Goal: Information Seeking & Learning: Learn about a topic

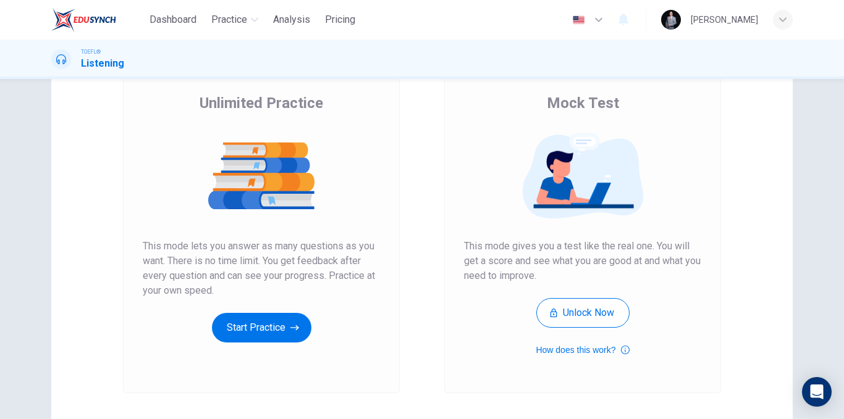
scroll to position [178, 0]
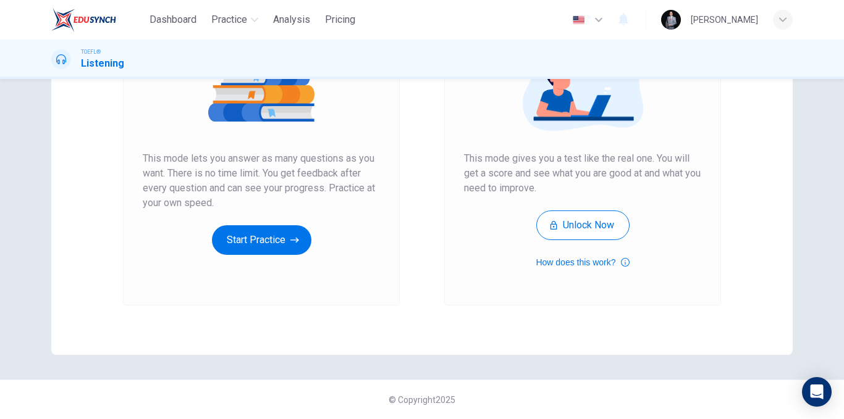
click at [296, 249] on button "Start Practice" at bounding box center [261, 240] width 99 height 30
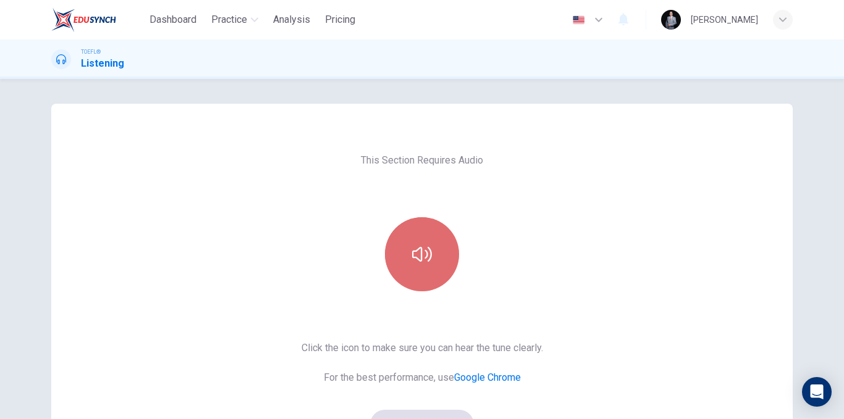
click at [430, 241] on button "button" at bounding box center [422, 254] width 74 height 74
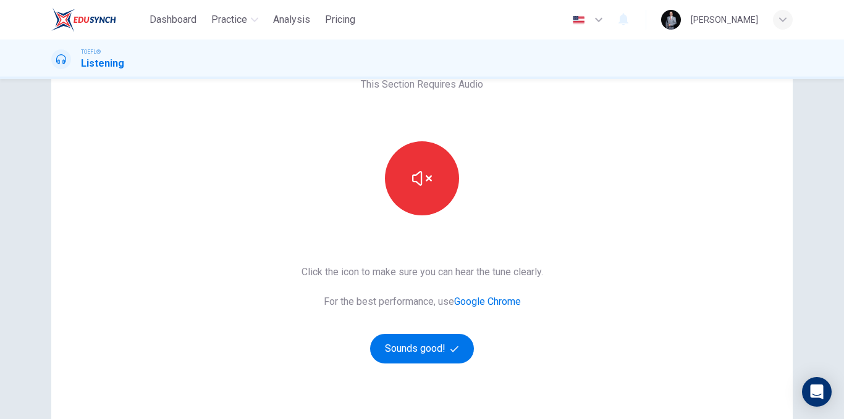
scroll to position [54, 0]
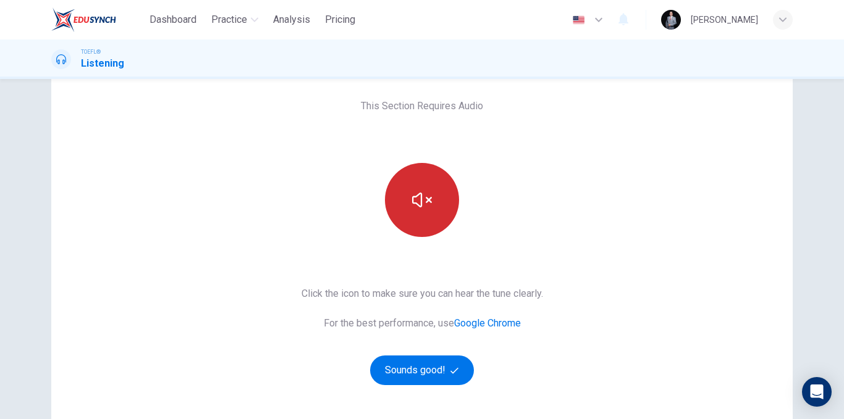
click at [428, 218] on button "button" at bounding box center [422, 200] width 74 height 74
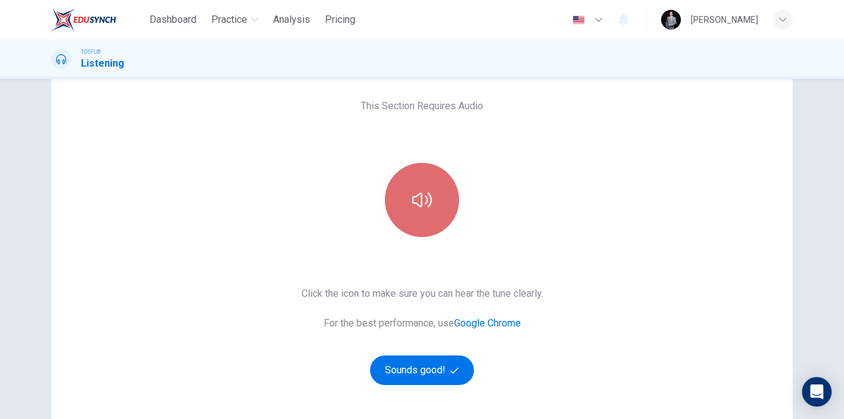
click at [428, 226] on button "button" at bounding box center [422, 200] width 74 height 74
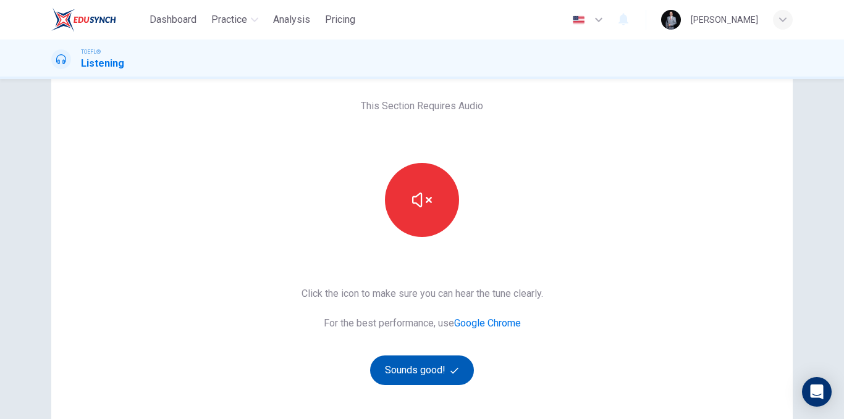
click at [444, 371] on button "Sounds good!" at bounding box center [422, 371] width 104 height 30
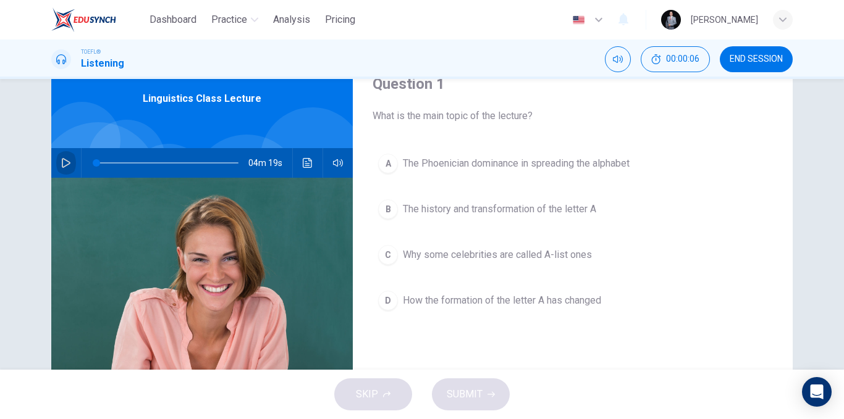
click at [71, 165] on button "button" at bounding box center [66, 163] width 20 height 30
type input "0"
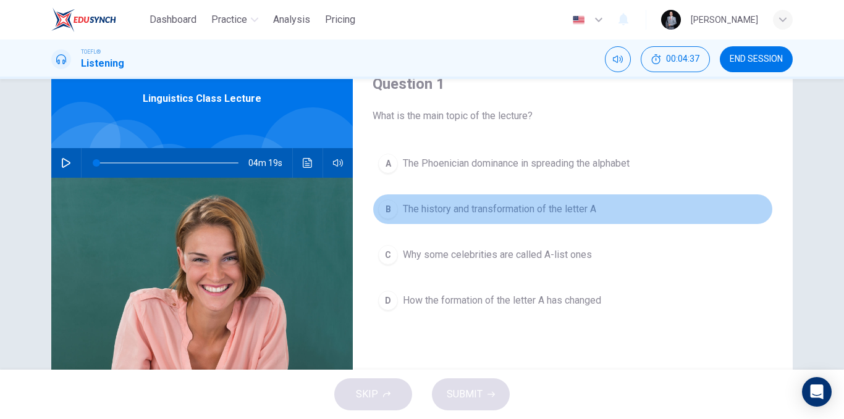
click at [506, 207] on span "The history and transformation of the letter A" at bounding box center [499, 209] width 193 height 15
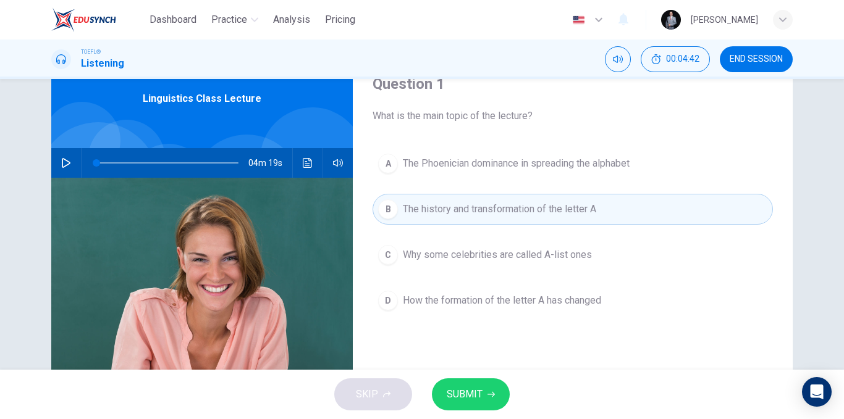
click at [477, 390] on span "SUBMIT" at bounding box center [464, 394] width 36 height 17
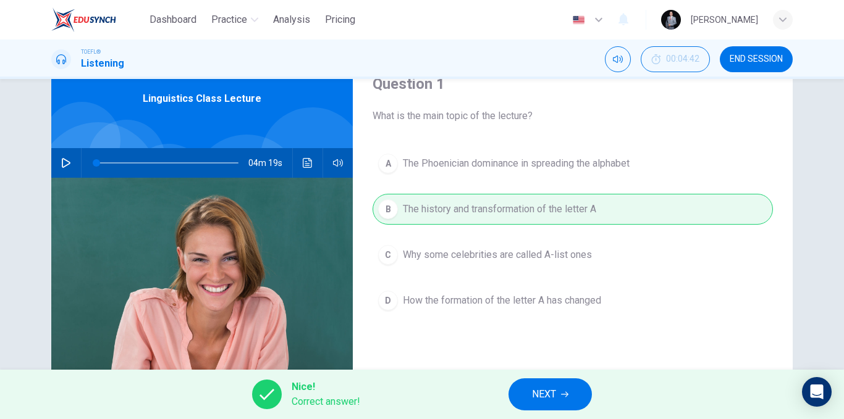
click at [555, 400] on span "NEXT" at bounding box center [544, 394] width 24 height 17
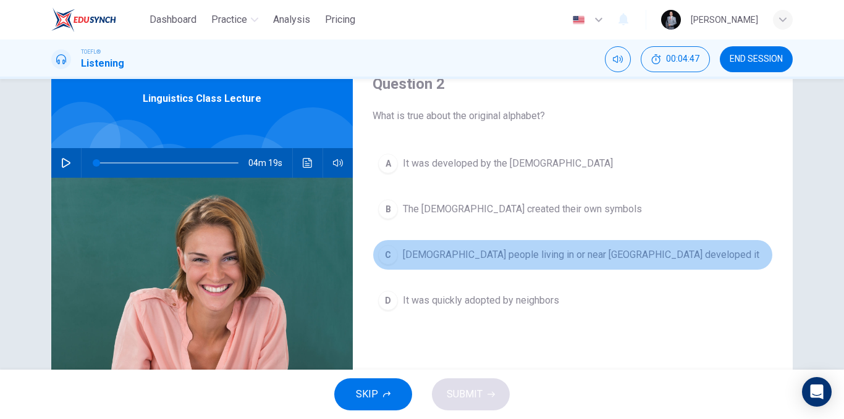
click at [546, 254] on span "[DEMOGRAPHIC_DATA] people living in or near [GEOGRAPHIC_DATA] developed it" at bounding box center [581, 255] width 356 height 15
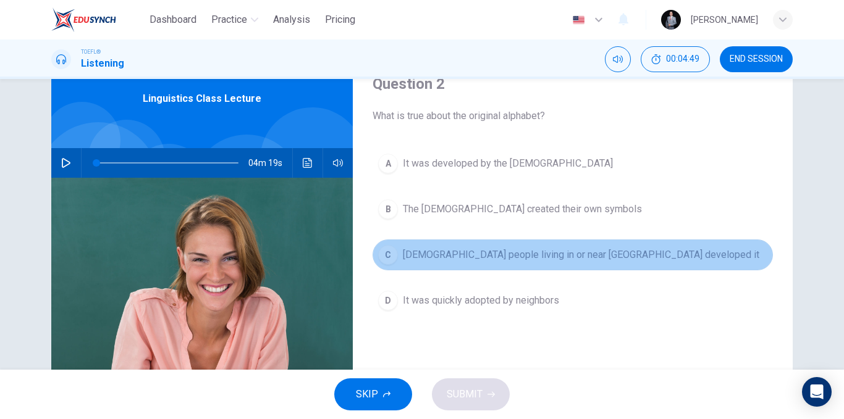
click at [478, 252] on span "[DEMOGRAPHIC_DATA] people living in or near [GEOGRAPHIC_DATA] developed it" at bounding box center [581, 255] width 356 height 15
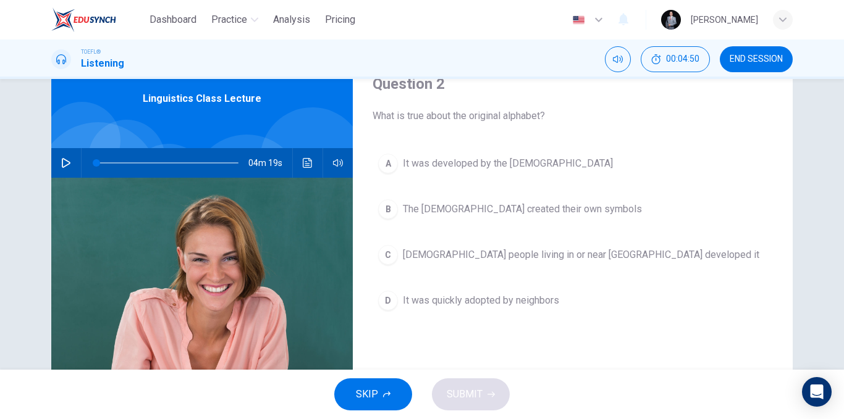
click at [472, 285] on button "D It was quickly adopted by neighbors" at bounding box center [572, 300] width 400 height 31
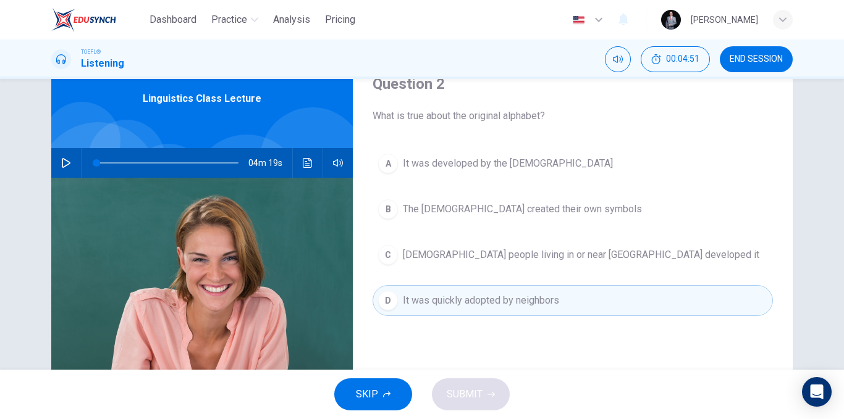
click at [485, 185] on div "A It was developed by the [DEMOGRAPHIC_DATA] B The Hebrews created their own sy…" at bounding box center [572, 244] width 400 height 193
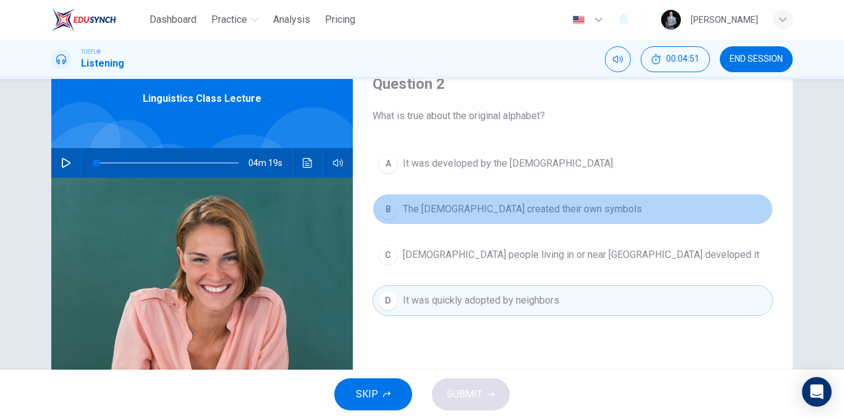
click at [479, 221] on button "B The Hebrews created their own symbols" at bounding box center [572, 209] width 400 height 31
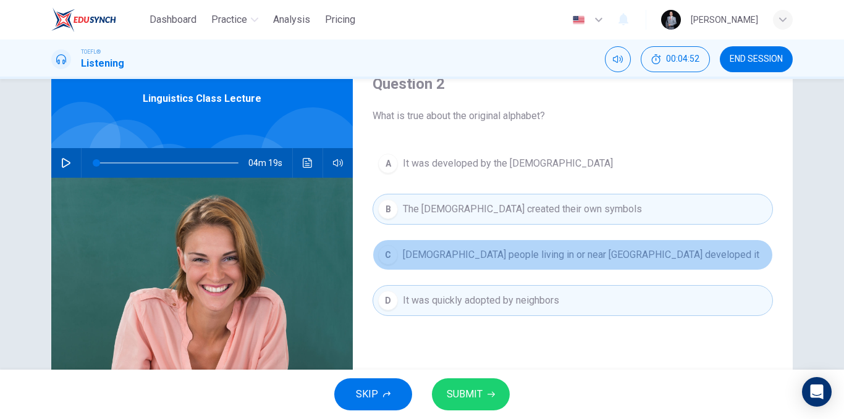
click at [475, 254] on span "[DEMOGRAPHIC_DATA] people living in or near [GEOGRAPHIC_DATA] developed it" at bounding box center [581, 255] width 356 height 15
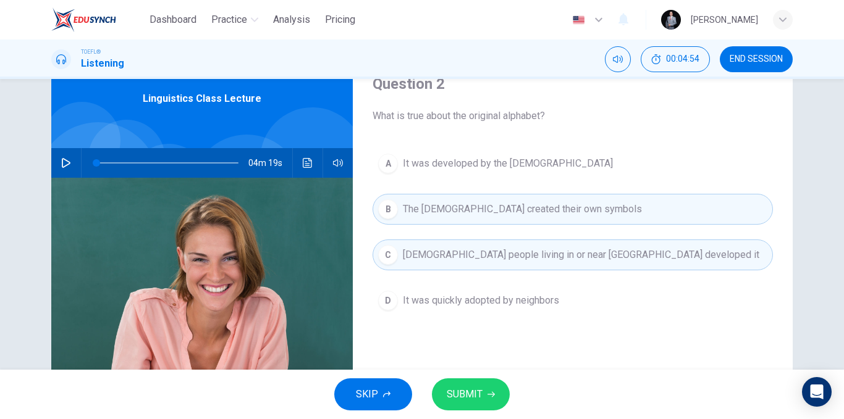
click at [455, 166] on span "It was developed by the [DEMOGRAPHIC_DATA]" at bounding box center [508, 163] width 210 height 15
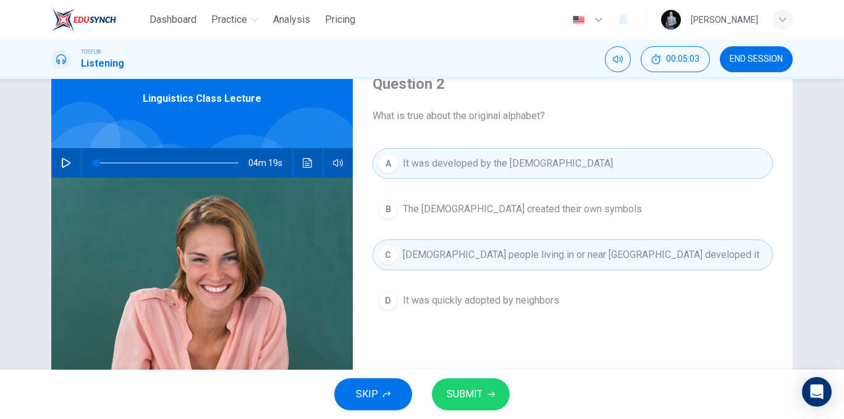
click at [484, 301] on span "It was quickly adopted by neighbors" at bounding box center [481, 300] width 156 height 15
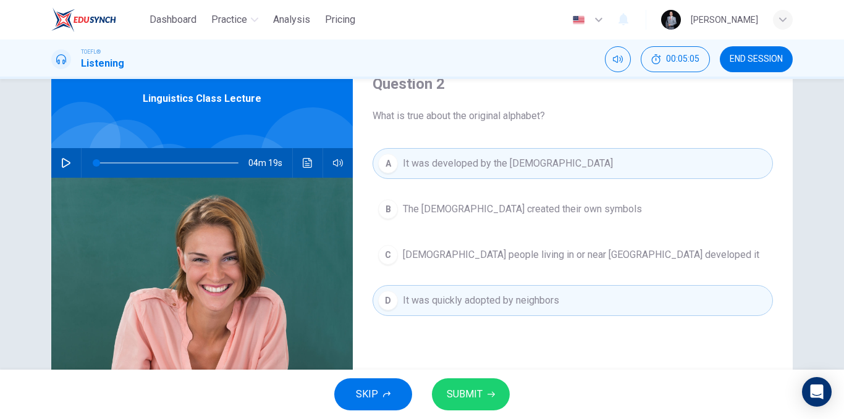
click at [513, 253] on span "[DEMOGRAPHIC_DATA] people living in or near [GEOGRAPHIC_DATA] developed it" at bounding box center [581, 255] width 356 height 15
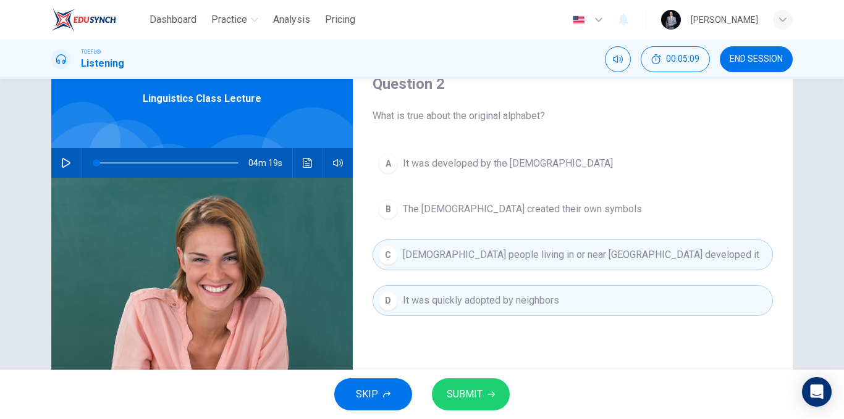
click at [485, 377] on div "SKIP SUBMIT" at bounding box center [422, 394] width 844 height 49
click at [482, 385] on button "SUBMIT" at bounding box center [471, 395] width 78 height 32
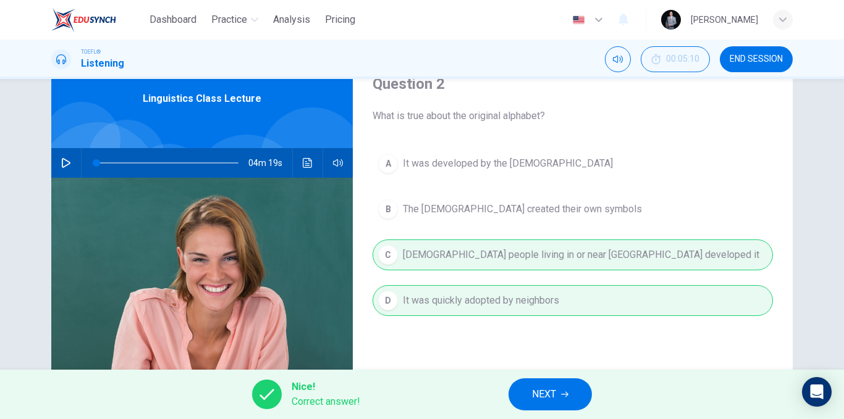
click at [552, 396] on span "NEXT" at bounding box center [544, 394] width 24 height 17
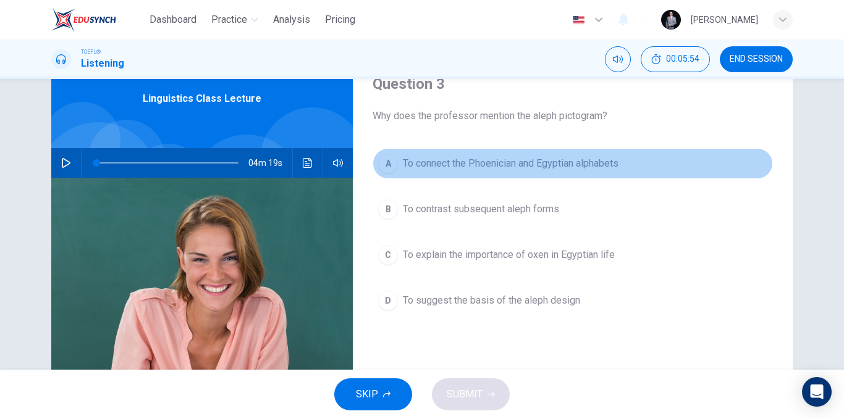
click at [546, 167] on span "To connect the Phoenician and Egyptian alphabets" at bounding box center [511, 163] width 216 height 15
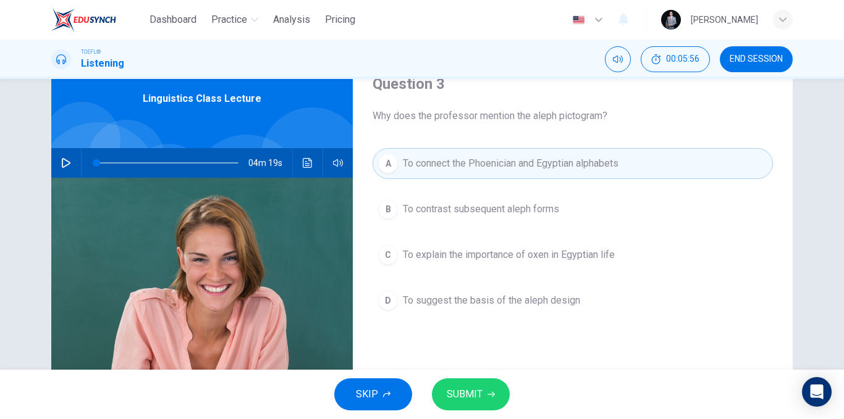
click at [469, 219] on button "B To contrast subsequent aleph forms" at bounding box center [572, 209] width 400 height 31
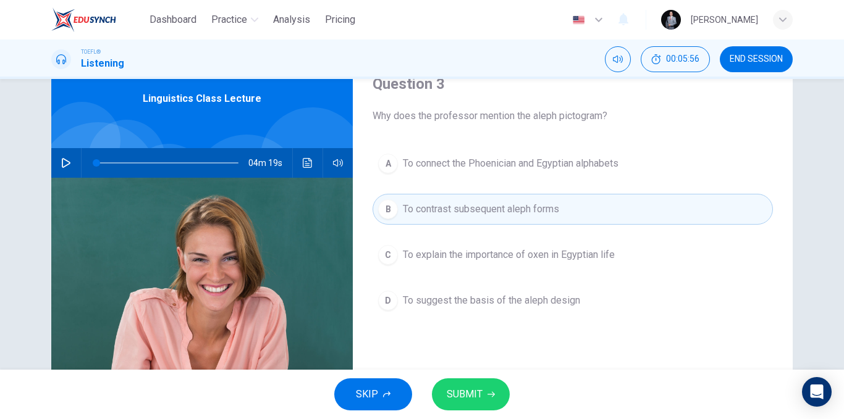
click at [498, 159] on span "To connect the Phoenician and Egyptian alphabets" at bounding box center [511, 163] width 216 height 15
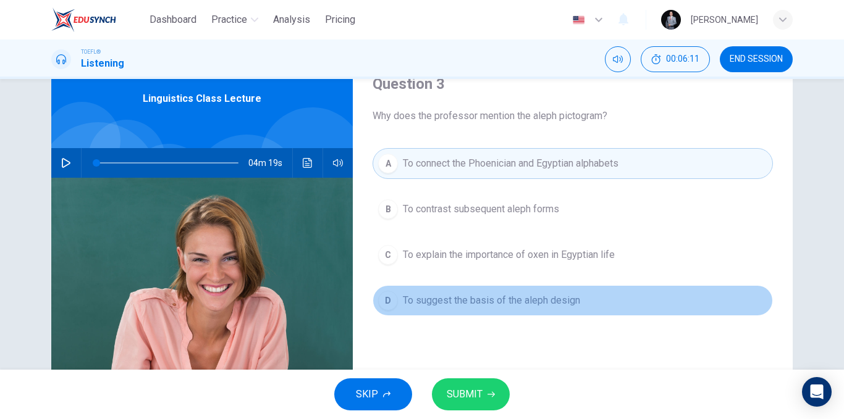
click at [557, 301] on span "To suggest the basis of the aleph design" at bounding box center [491, 300] width 177 height 15
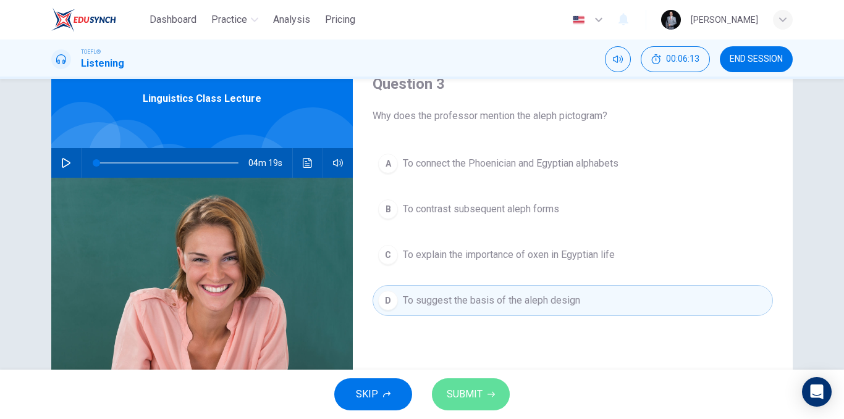
click at [479, 381] on button "SUBMIT" at bounding box center [471, 395] width 78 height 32
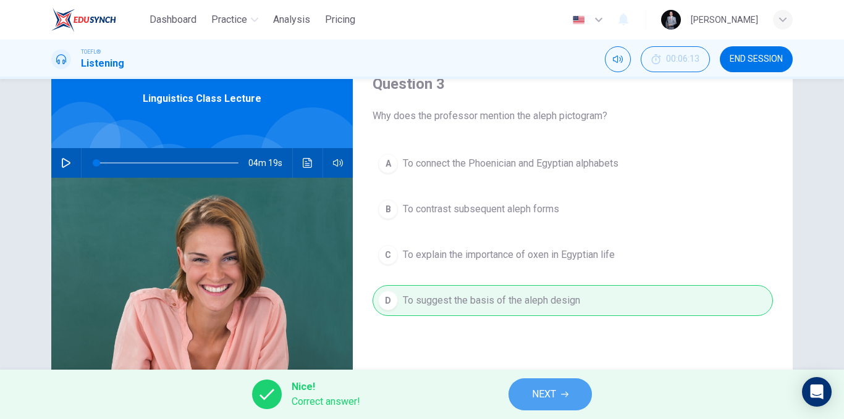
click at [545, 389] on span "NEXT" at bounding box center [544, 394] width 24 height 17
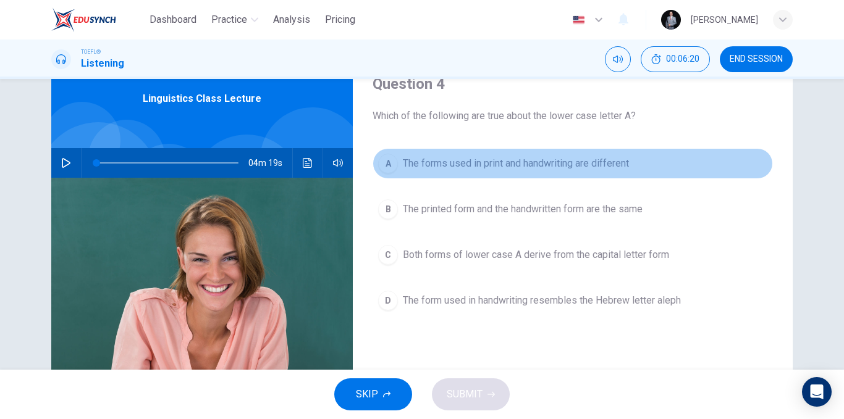
click at [536, 162] on span "The forms used in print and handwriting are different" at bounding box center [516, 163] width 226 height 15
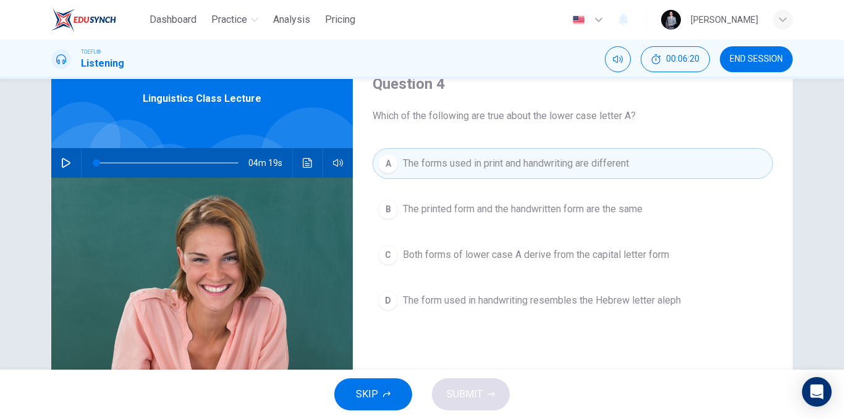
click at [525, 203] on span "The printed form and the handwritten form are the same" at bounding box center [523, 209] width 240 height 15
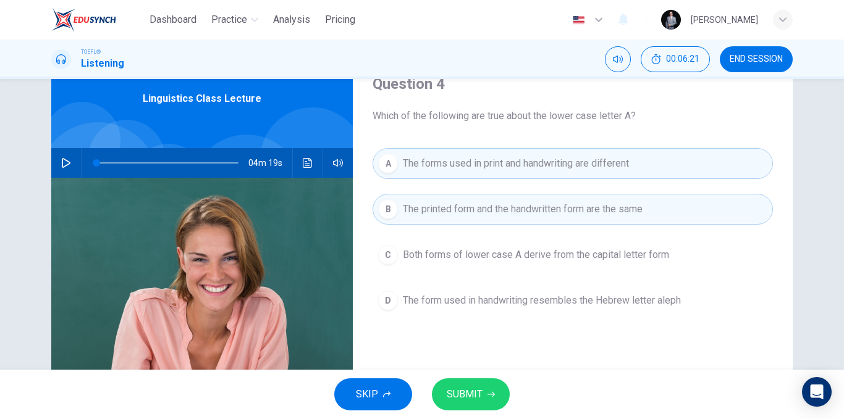
drag, startPoint x: 525, startPoint y: 232, endPoint x: 527, endPoint y: 245, distance: 13.0
click at [525, 232] on div "A The forms used in print and handwriting are different B The printed form and …" at bounding box center [572, 244] width 400 height 193
click at [527, 246] on button "C Both forms of lower case A derive from the capital letter form" at bounding box center [572, 255] width 400 height 31
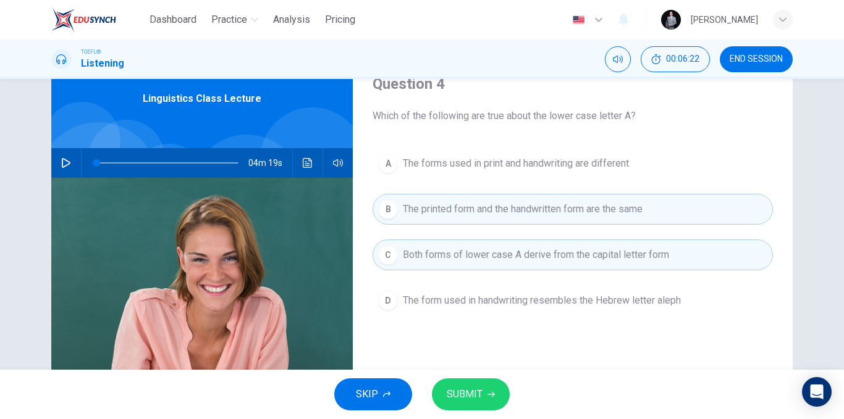
click at [524, 294] on span "The form used in handwriting resembles the Hebrew letter aleph" at bounding box center [542, 300] width 278 height 15
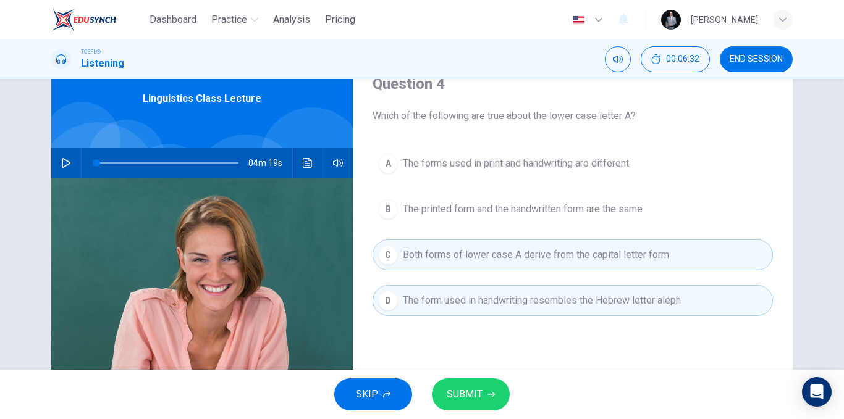
click at [624, 167] on span "The forms used in print and handwriting are different" at bounding box center [516, 163] width 226 height 15
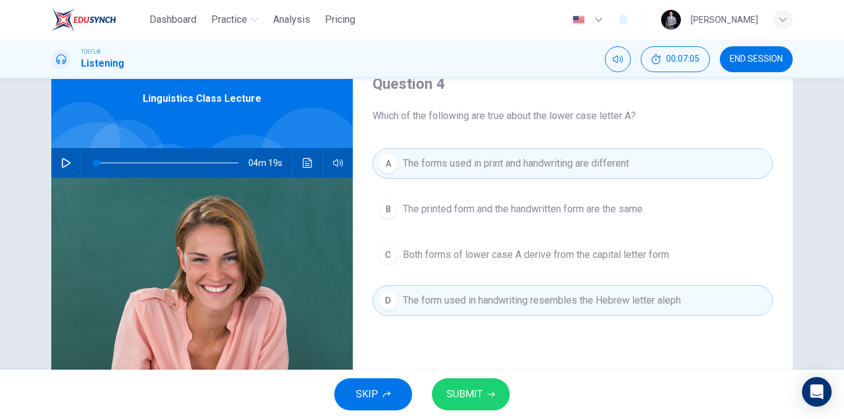
click at [485, 402] on button "SUBMIT" at bounding box center [471, 395] width 78 height 32
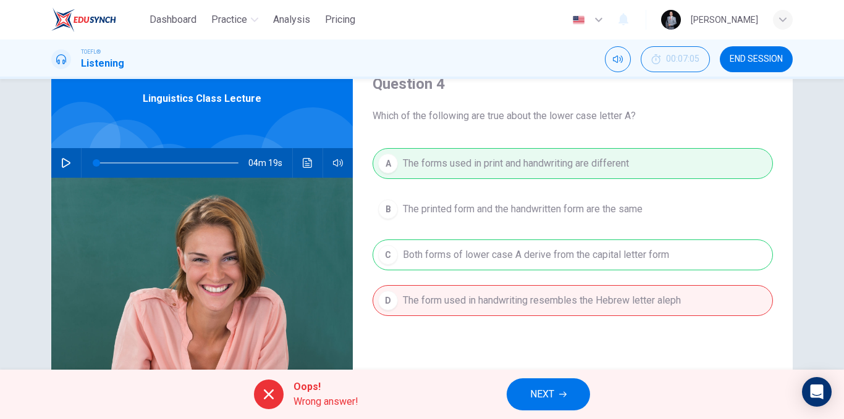
click at [563, 393] on icon "button" at bounding box center [562, 394] width 7 height 7
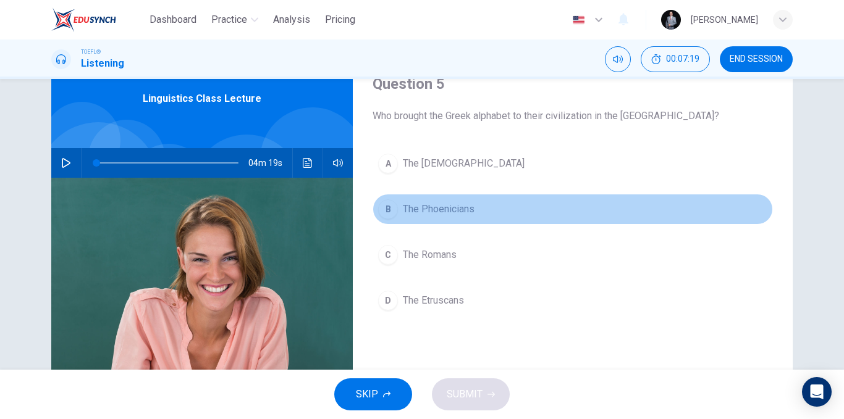
click at [469, 199] on button "B The Phoenicians" at bounding box center [572, 209] width 400 height 31
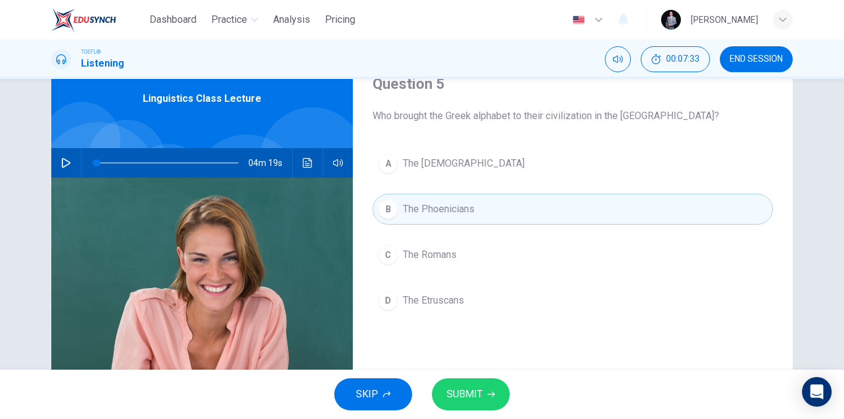
click at [456, 254] on button "C The Romans" at bounding box center [572, 255] width 400 height 31
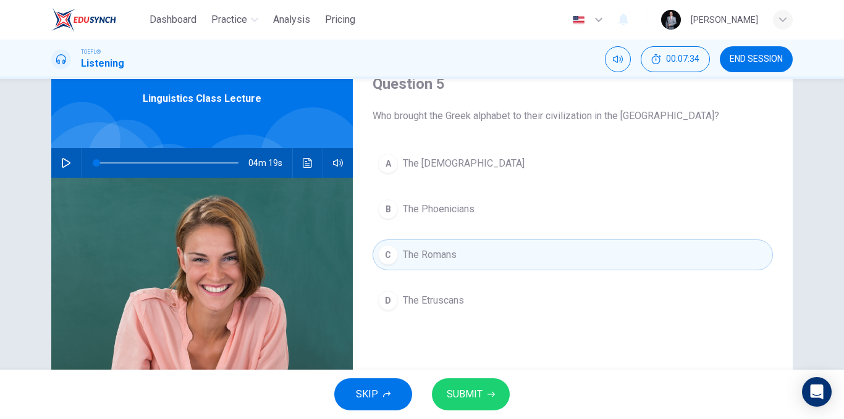
click at [471, 388] on span "SUBMIT" at bounding box center [464, 394] width 36 height 17
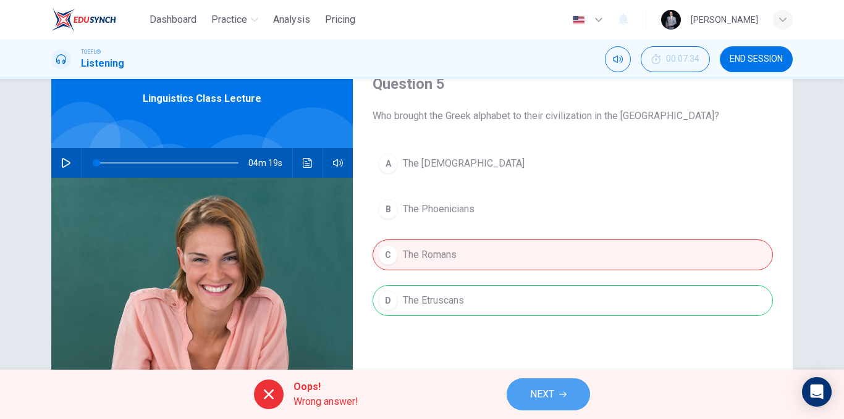
click at [545, 386] on span "NEXT" at bounding box center [542, 394] width 24 height 17
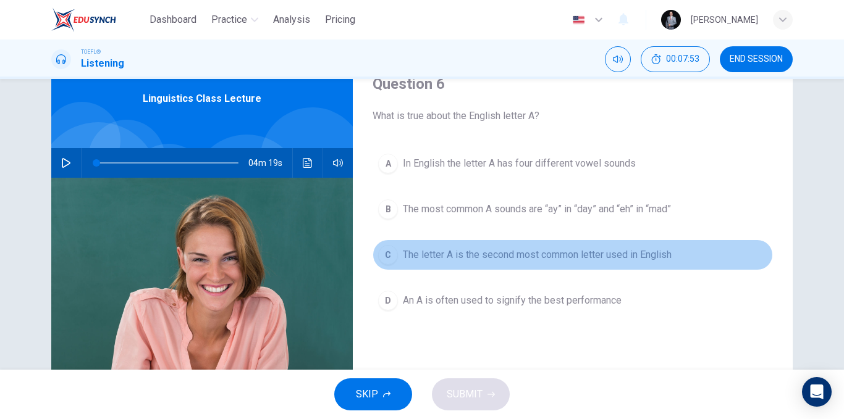
drag, startPoint x: 477, startPoint y: 257, endPoint x: 485, endPoint y: 256, distance: 8.7
click at [480, 258] on span "The letter A is the second most common letter used in English" at bounding box center [537, 255] width 269 height 15
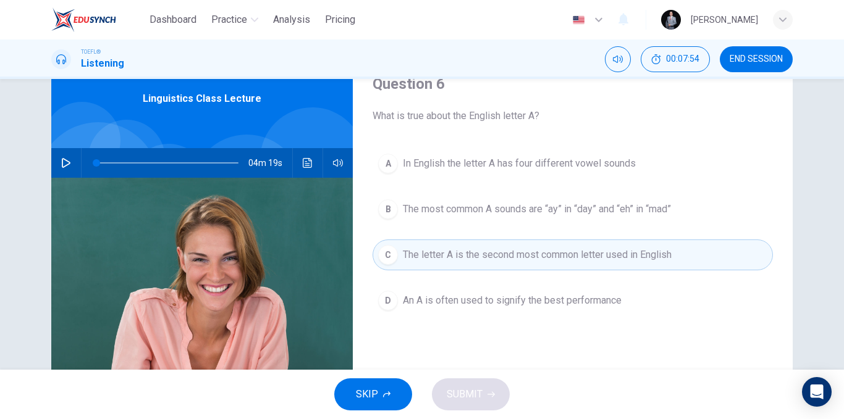
click at [504, 203] on span "The most common A sounds are “ay” in “day” and “eh” in “mad”" at bounding box center [537, 209] width 268 height 15
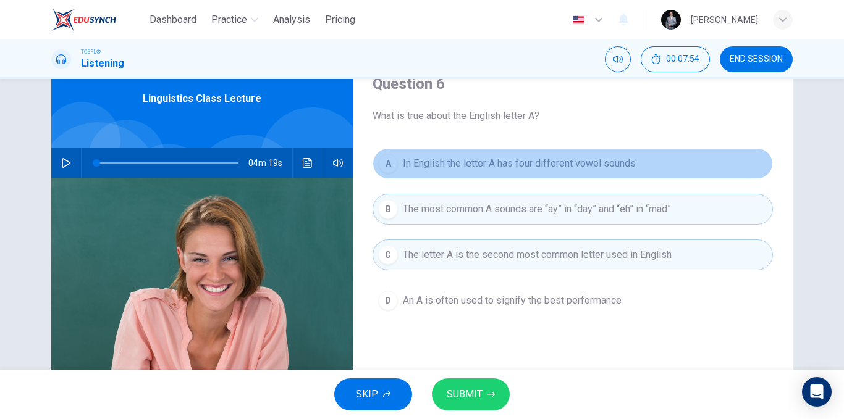
click at [524, 169] on span "In English the letter A has four different vowel sounds" at bounding box center [519, 163] width 233 height 15
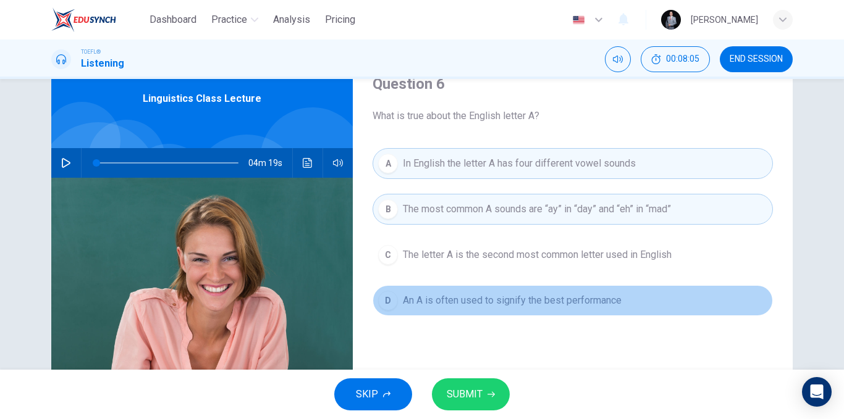
click at [576, 302] on span "An A is often used to signify the best performance" at bounding box center [512, 300] width 219 height 15
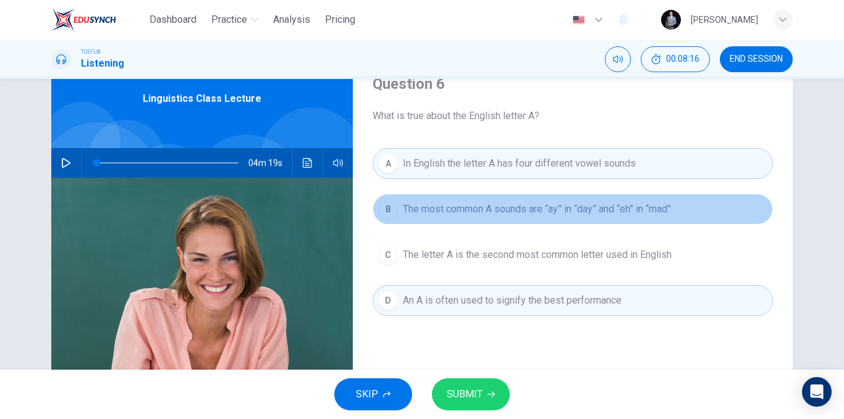
click at [522, 211] on span "The most common A sounds are “ay” in “day” and “eh” in “mad”" at bounding box center [537, 209] width 268 height 15
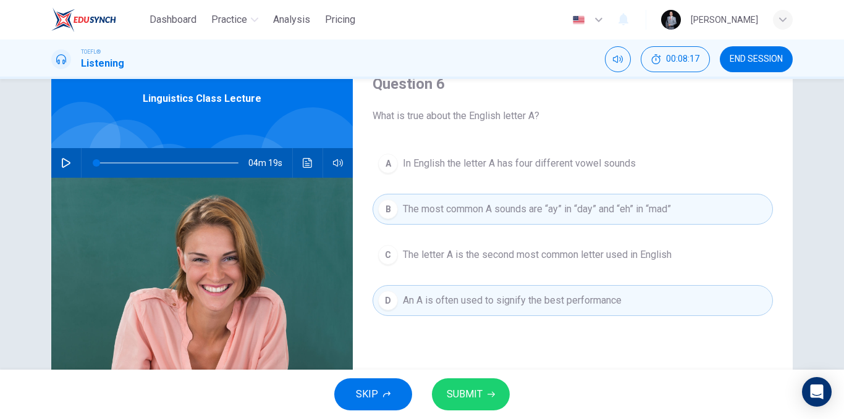
click at [482, 387] on button "SUBMIT" at bounding box center [471, 395] width 78 height 32
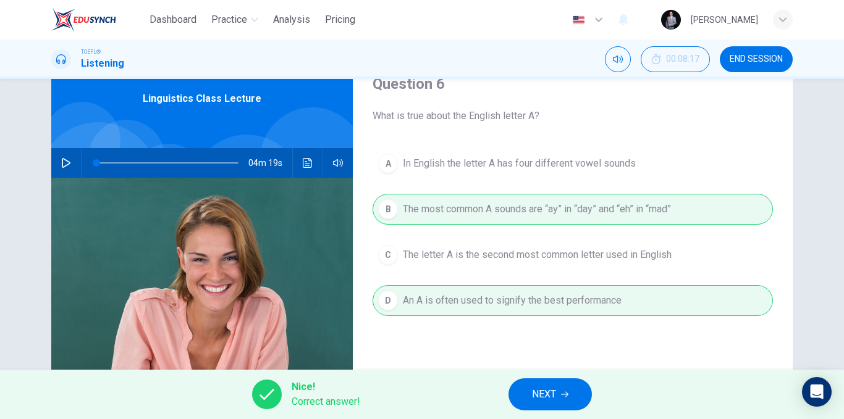
drag, startPoint x: 529, startPoint y: 389, endPoint x: 537, endPoint y: 395, distance: 9.3
click at [537, 395] on button "NEXT" at bounding box center [549, 395] width 83 height 32
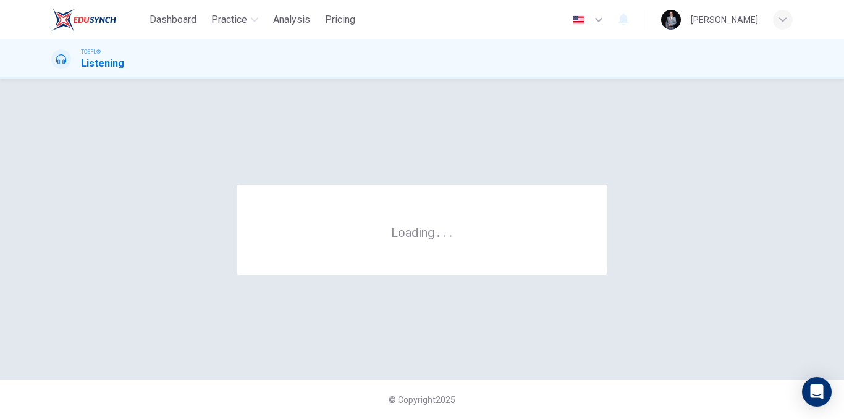
scroll to position [0, 0]
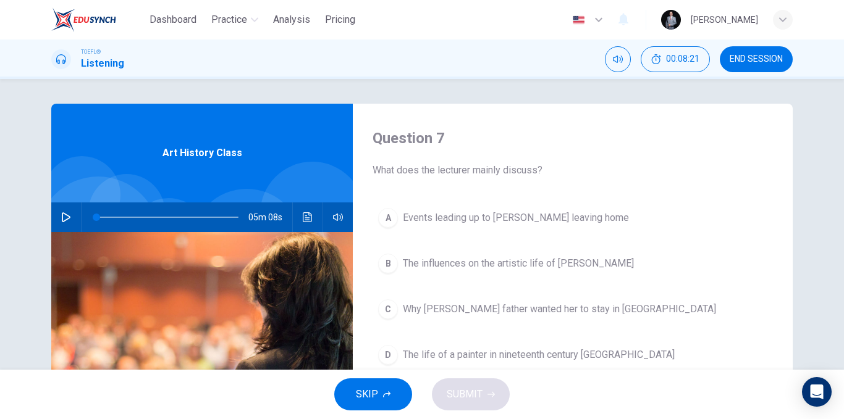
click at [397, 396] on button "SKIP" at bounding box center [373, 395] width 78 height 32
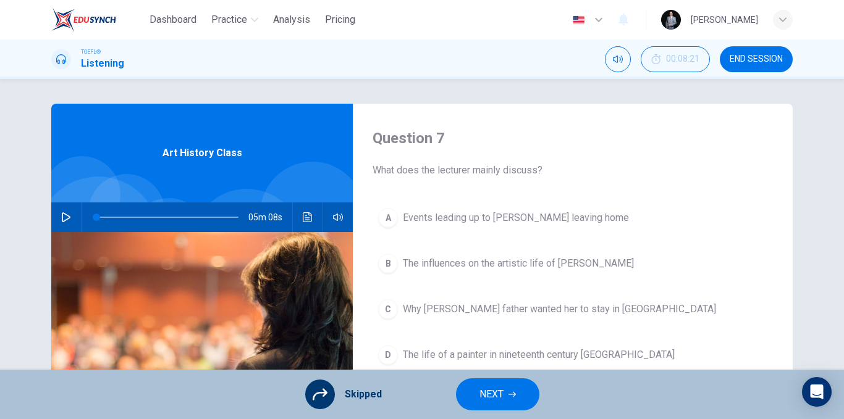
click at [753, 58] on span "END SESSION" at bounding box center [755, 59] width 53 height 10
